Goal: Task Accomplishment & Management: Manage account settings

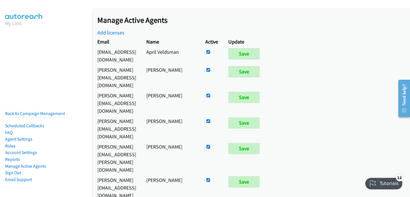
click at [210, 54] on input "checkbox" at bounding box center [208, 52] width 4 height 4
checkbox input "false"
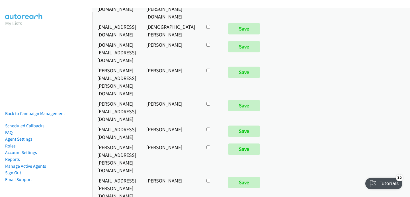
checkbox input "true"
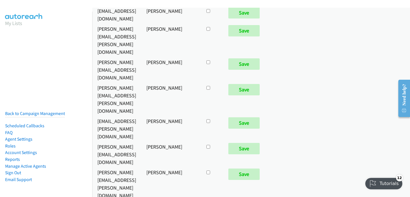
scroll to position [752, 0]
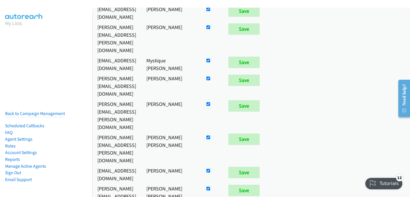
checkbox input "false"
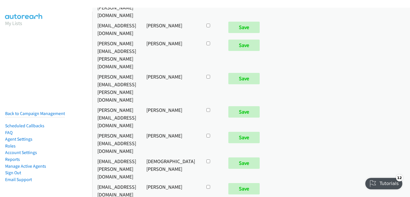
checkbox input "true"
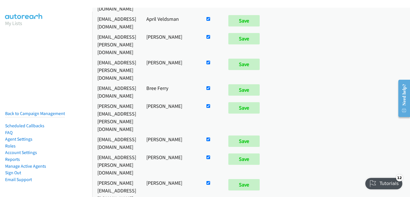
scroll to position [654, 0]
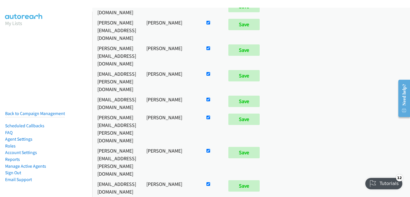
checkbox input "false"
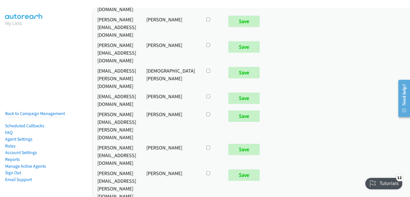
checkbox input "true"
